Goal: Navigation & Orientation: Find specific page/section

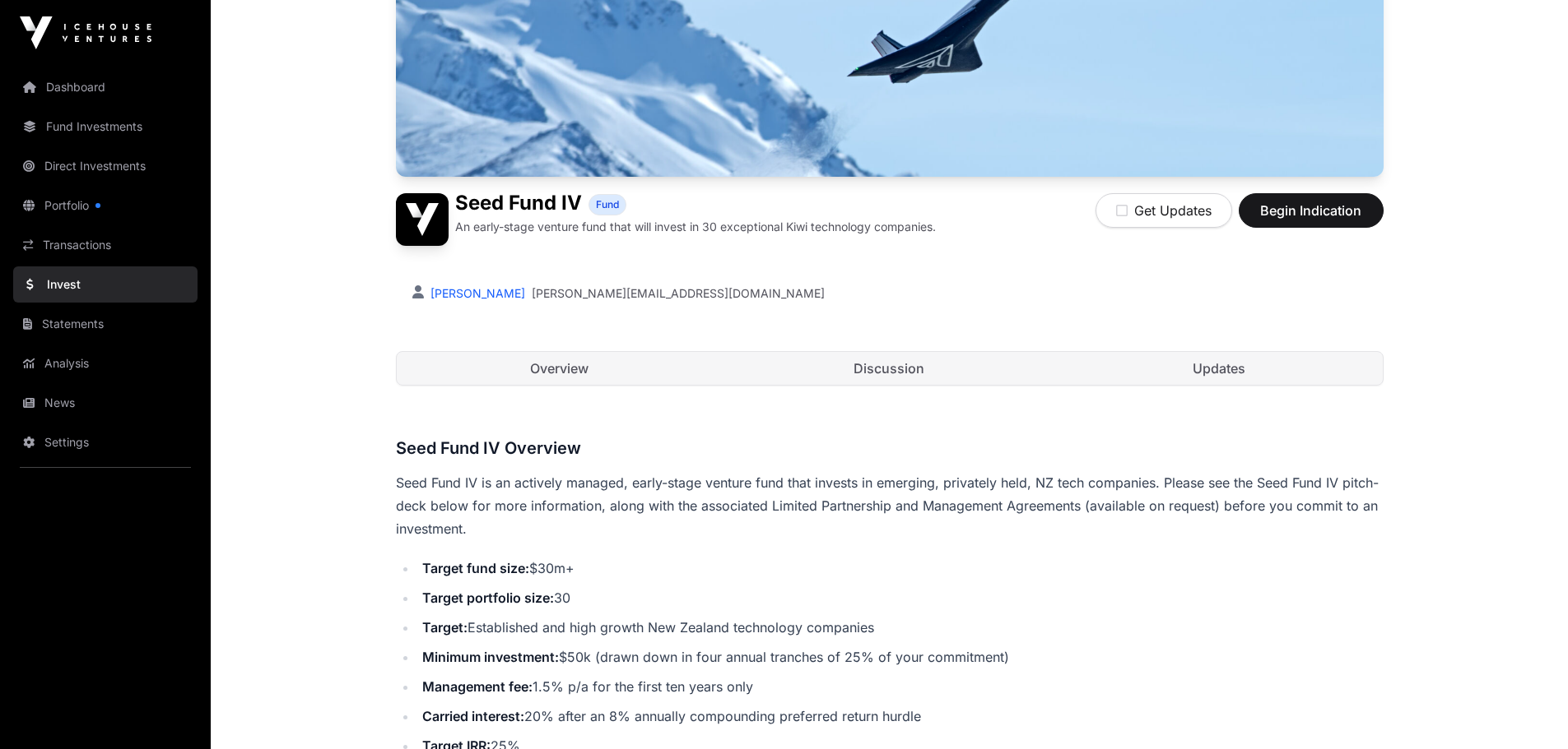
scroll to position [247, 0]
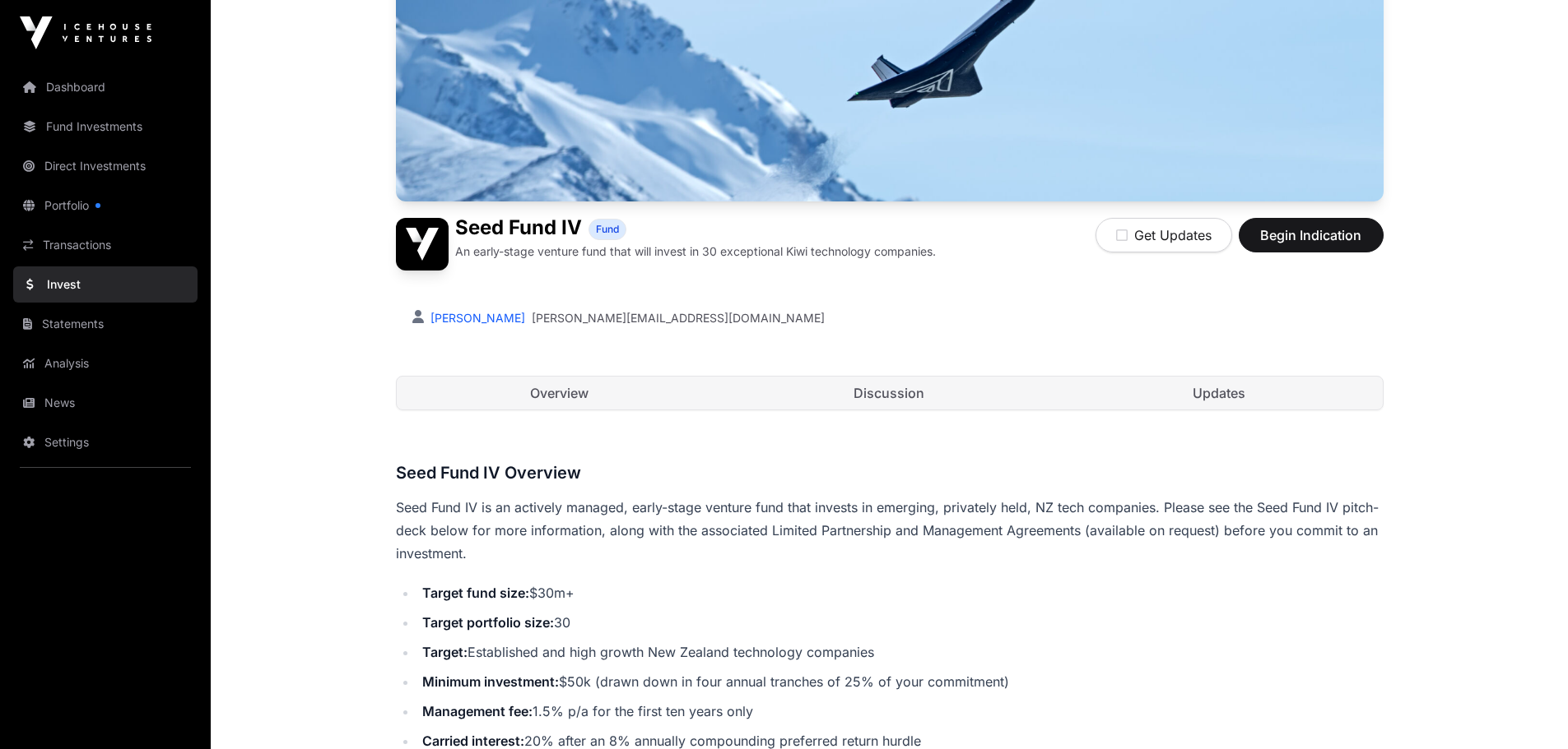
click at [106, 95] on link "Dashboard" at bounding box center [105, 87] width 185 height 36
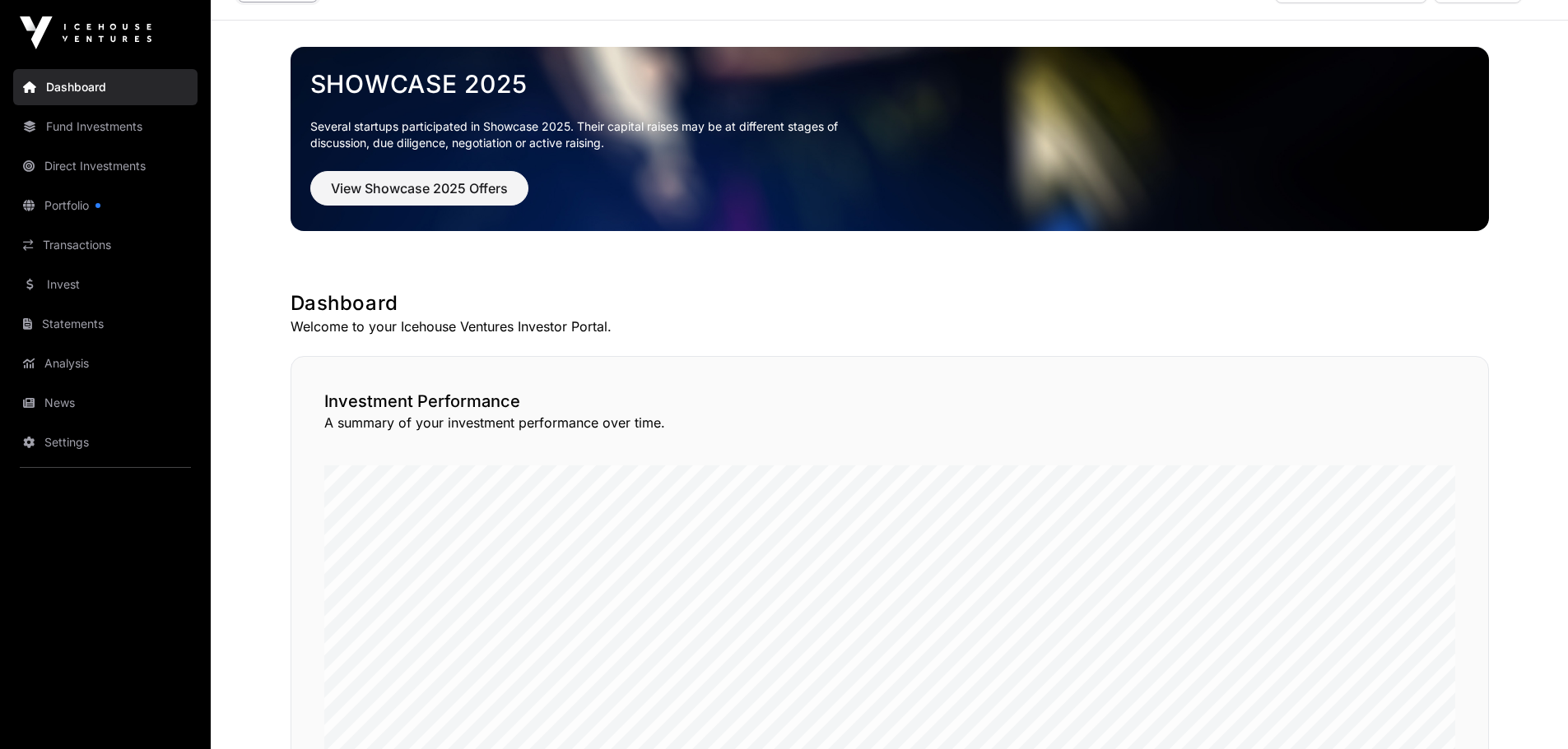
scroll to position [82, 0]
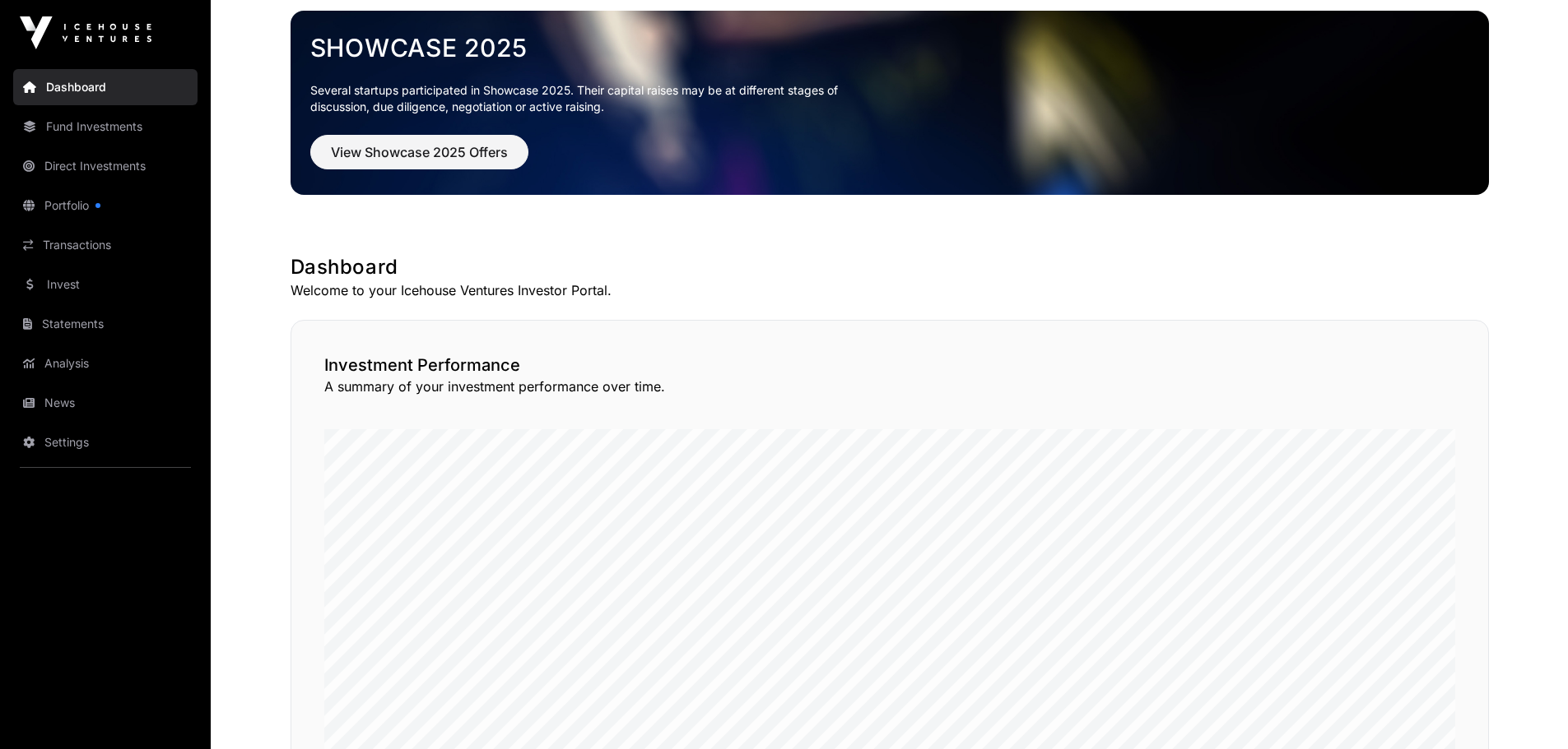
click at [113, 169] on link "Direct Investments" at bounding box center [105, 166] width 185 height 36
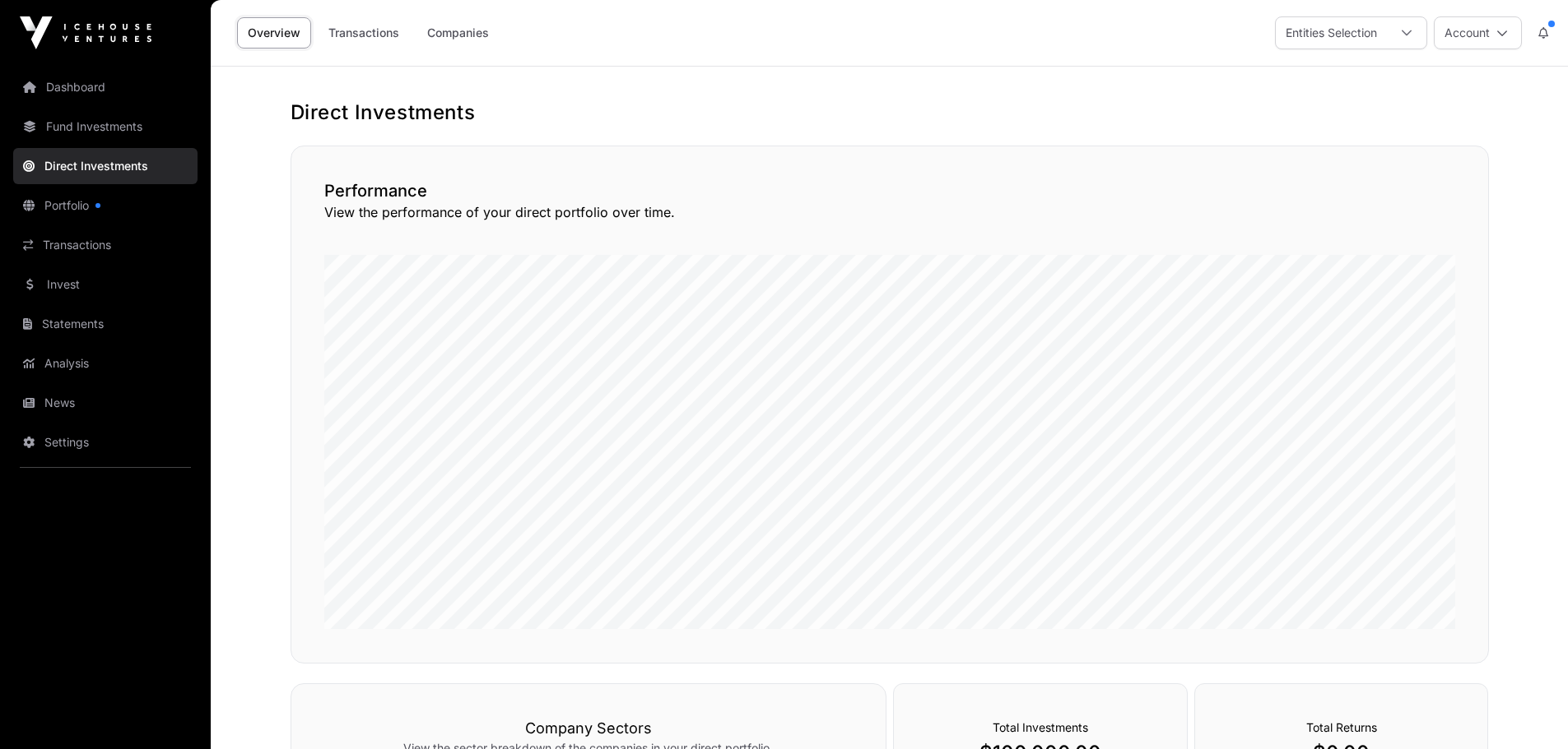
click at [76, 240] on link "Transactions" at bounding box center [105, 245] width 185 height 36
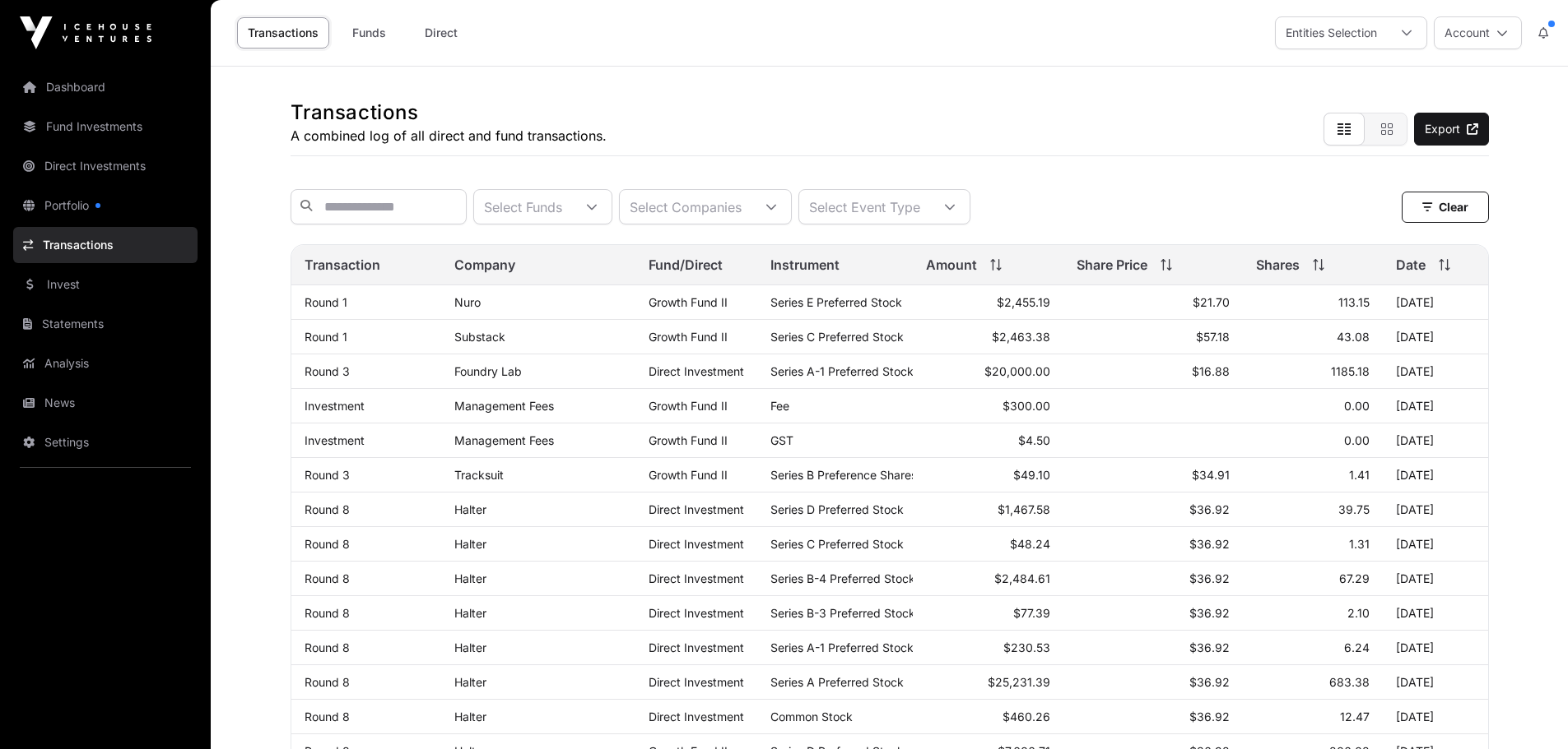
click at [76, 201] on link "Portfolio" at bounding box center [105, 205] width 185 height 36
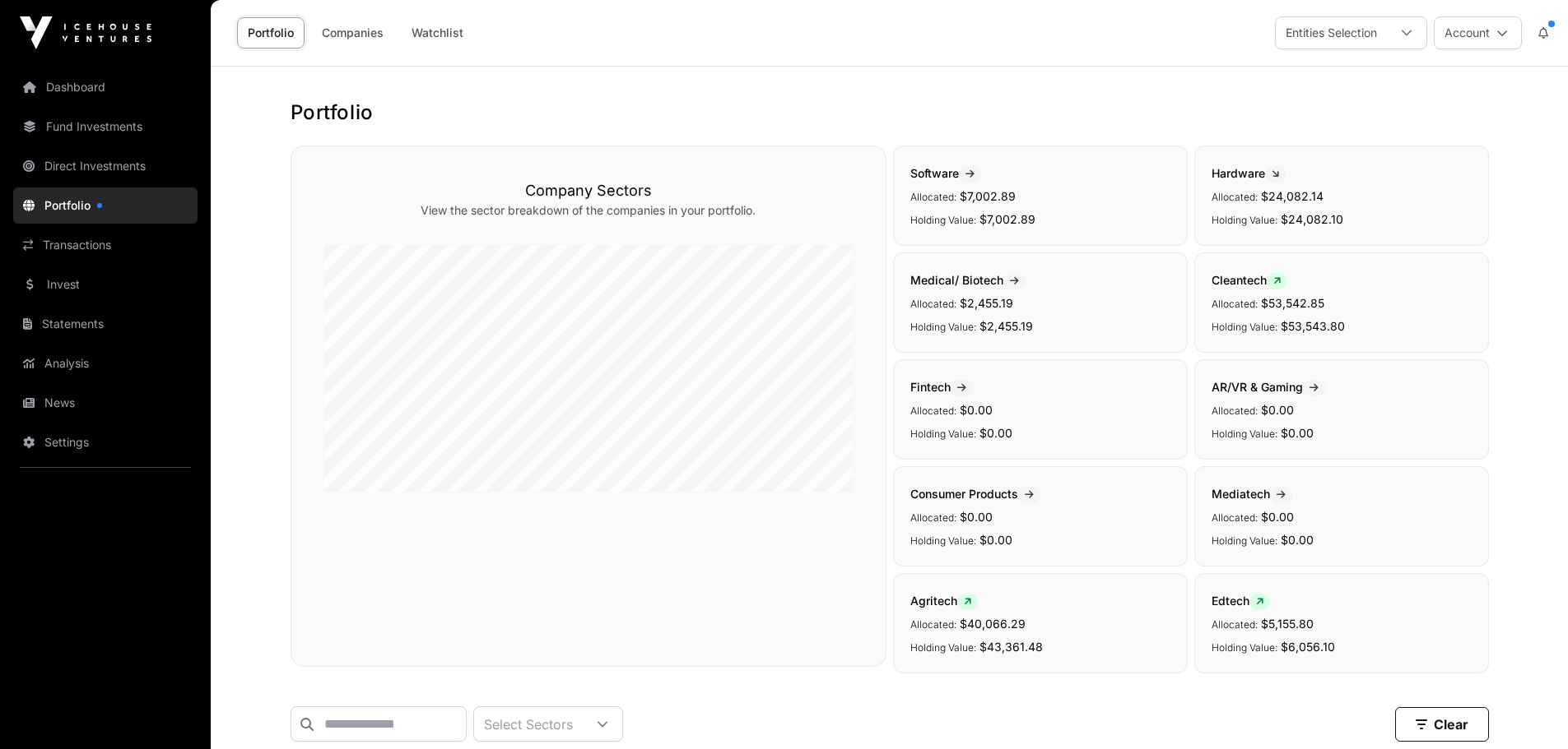
click at [85, 240] on link "Transactions" at bounding box center [105, 245] width 185 height 36
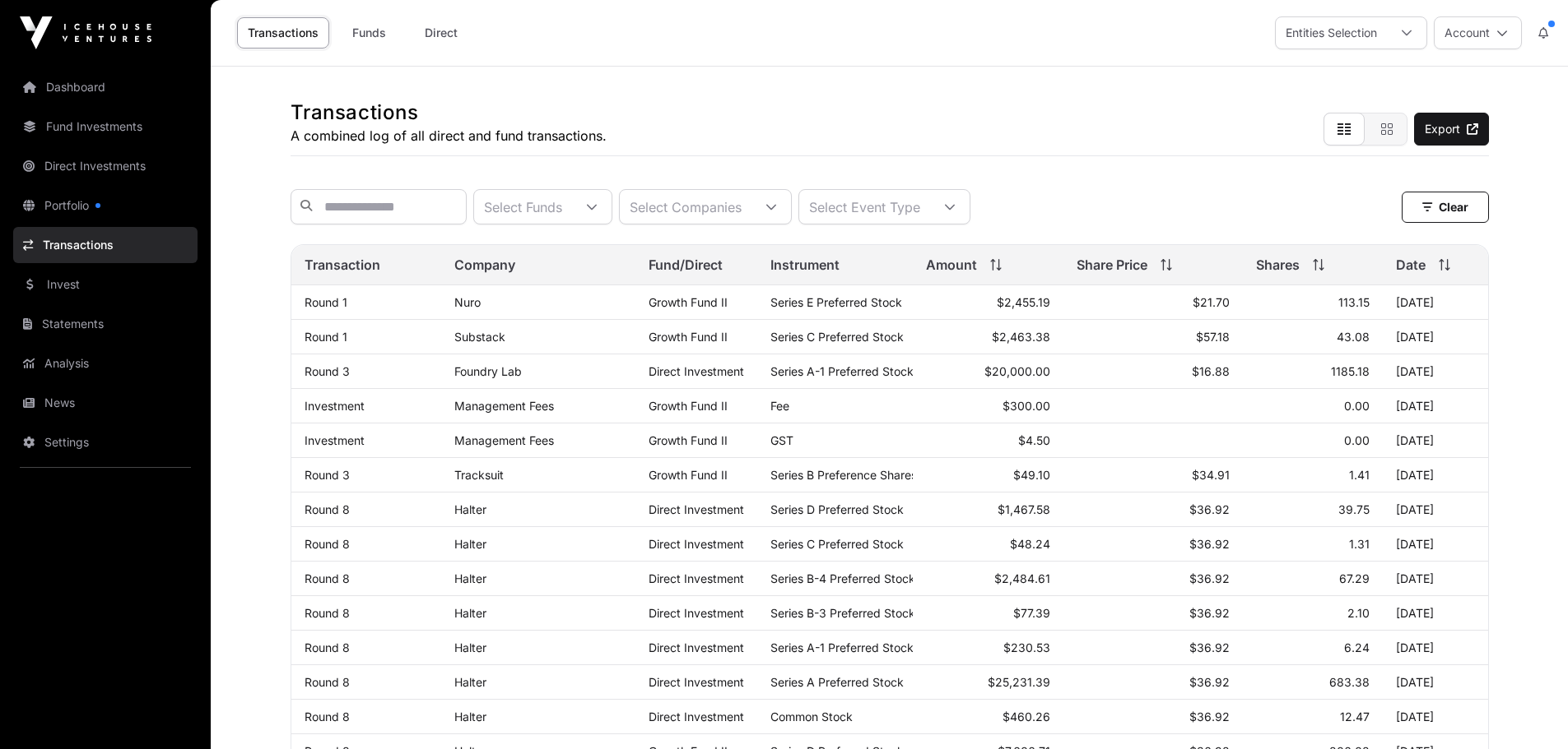
click at [444, 28] on link "Direct" at bounding box center [440, 32] width 66 height 32
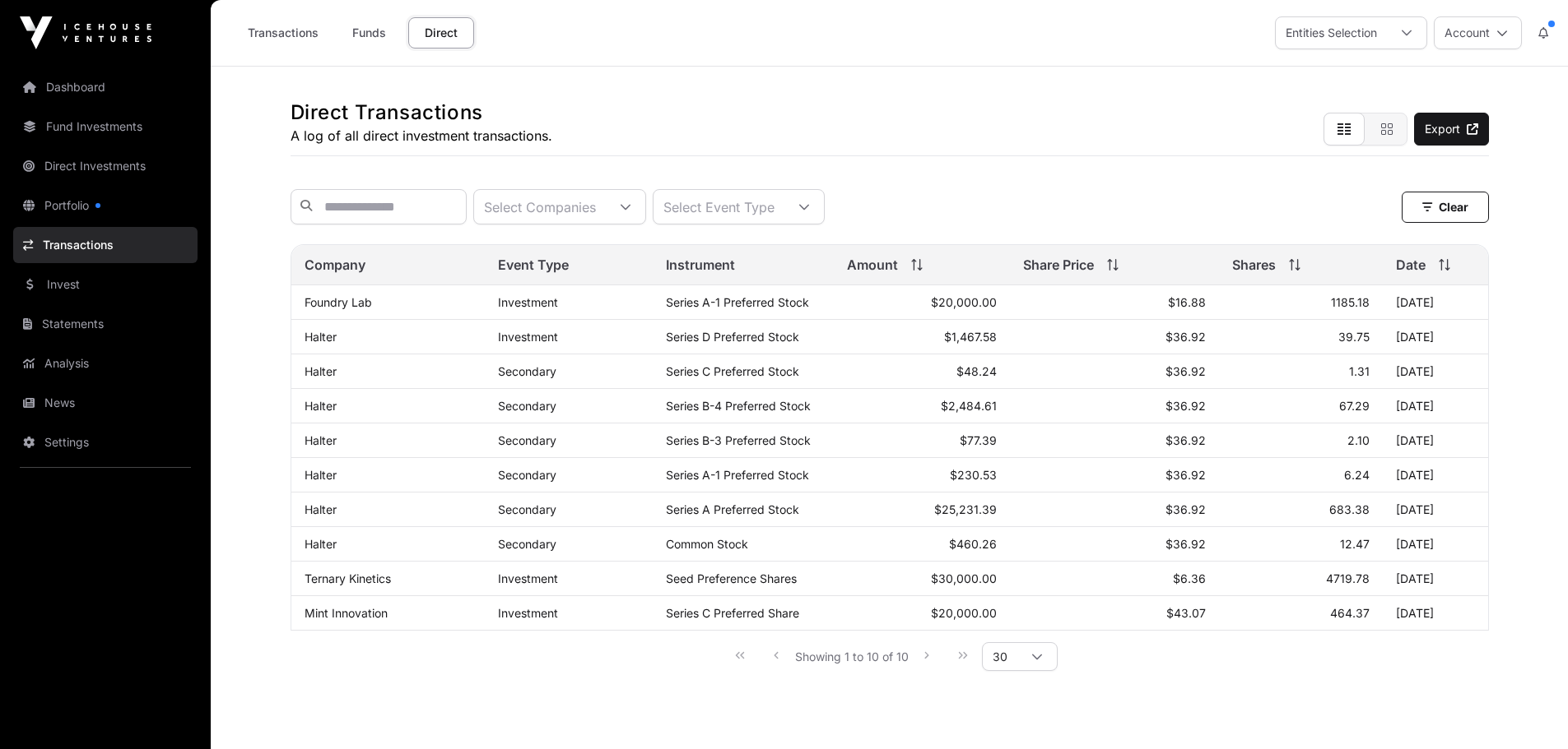
click at [99, 163] on link "Direct Investments" at bounding box center [105, 166] width 185 height 36
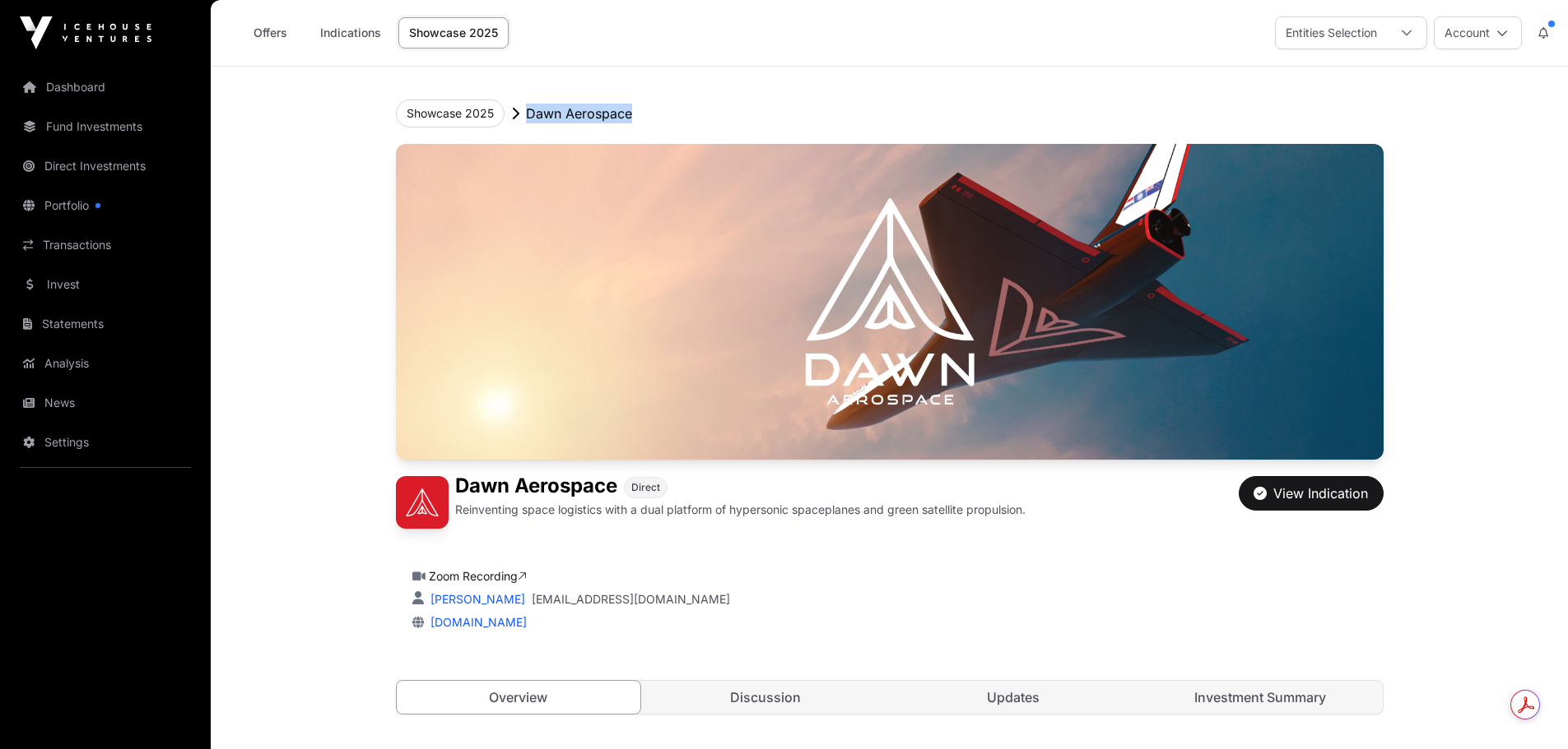
drag, startPoint x: 526, startPoint y: 113, endPoint x: 635, endPoint y: 112, distance: 109.0
click at [635, 112] on div "Showcase 2025 [PERSON_NAME] Aerospace" at bounding box center [890, 113] width 988 height 28
copy p "Dawn Aerospace"
click at [333, 35] on link "Indications" at bounding box center [350, 32] width 82 height 32
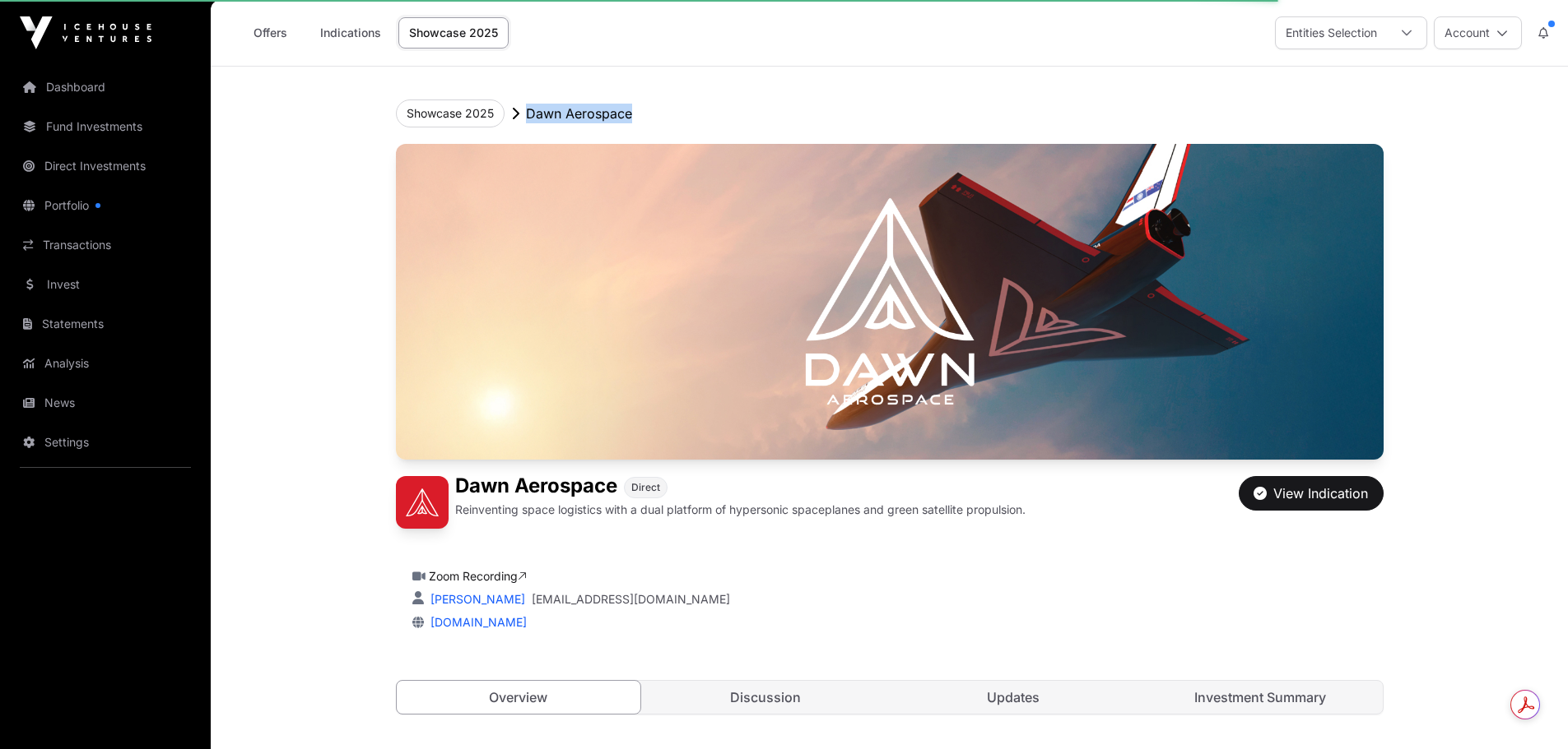
click at [337, 28] on link "Indications" at bounding box center [350, 32] width 82 height 32
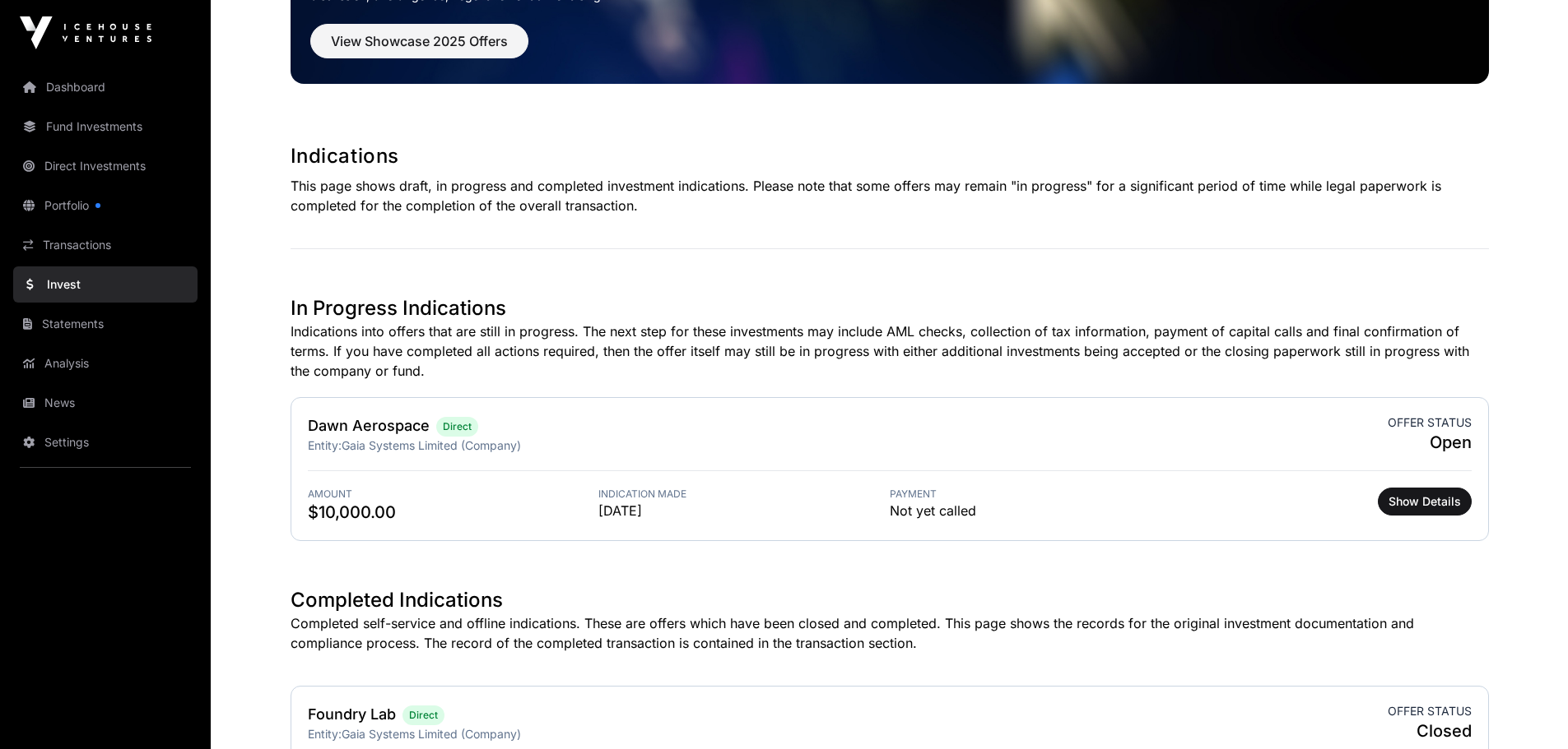
scroll to position [165, 0]
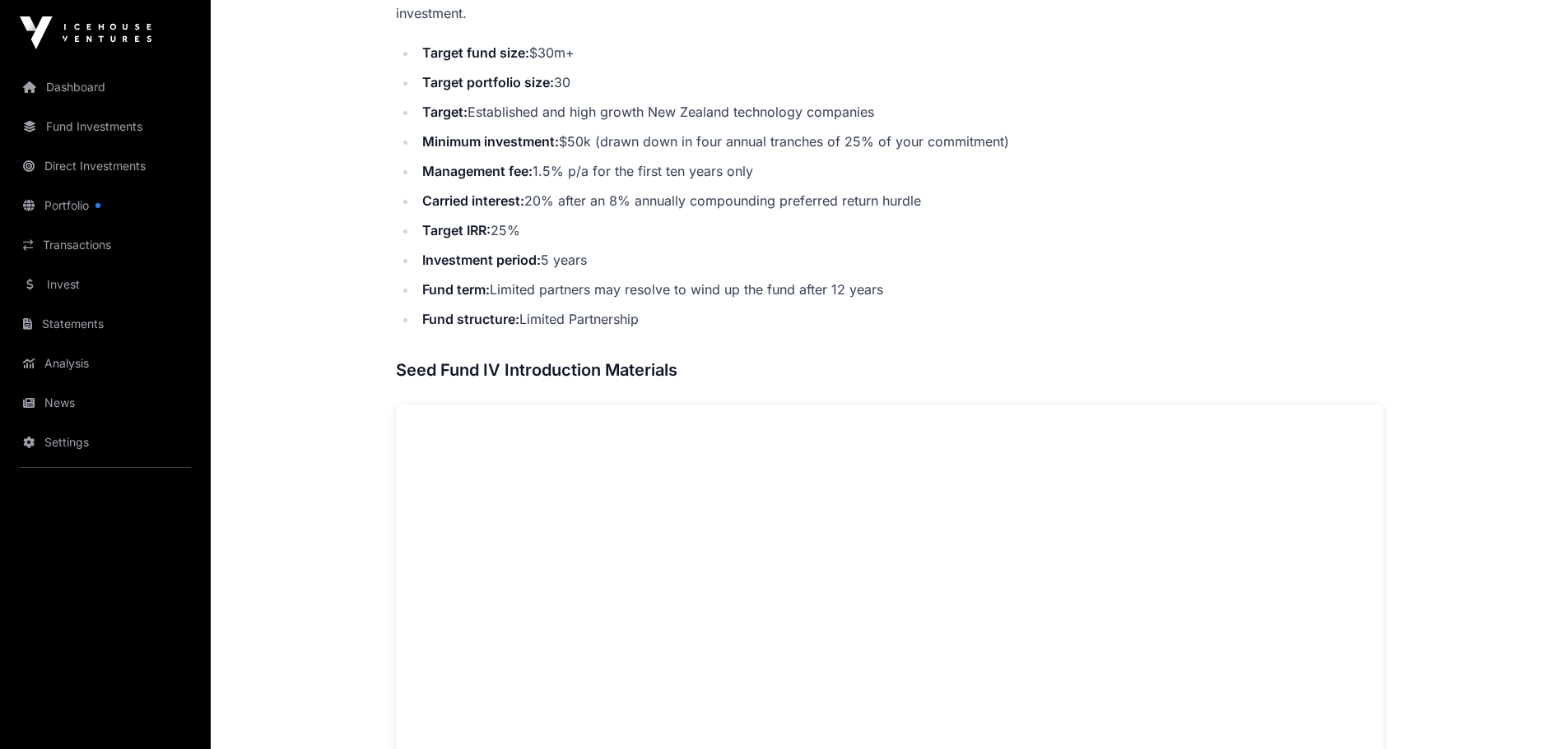
scroll to position [823, 0]
